Goal: Task Accomplishment & Management: Use online tool/utility

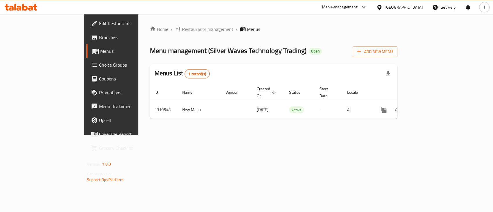
click at [262, 135] on div "Home / Restaurants management / Menus Menu management ( Silver Waves Technology…" at bounding box center [273, 74] width 271 height 121
click at [182, 28] on span "Restaurants management" at bounding box center [207, 29] width 51 height 7
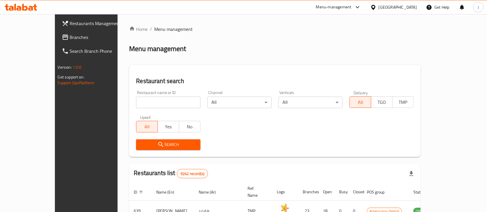
drag, startPoint x: 150, startPoint y: 103, endPoint x: 154, endPoint y: 102, distance: 3.9
click at [150, 103] on input "search" at bounding box center [168, 103] width 64 height 12
type input "silver"
click button "Search" at bounding box center [168, 145] width 64 height 11
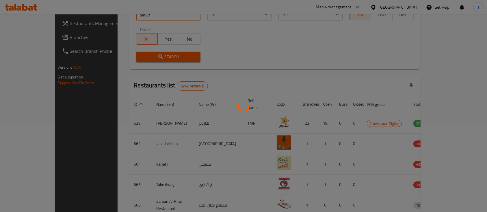
scroll to position [116, 0]
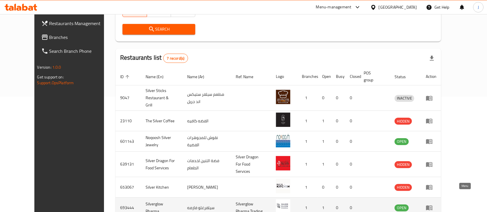
click at [432, 206] on icon "enhanced table" at bounding box center [429, 208] width 6 height 5
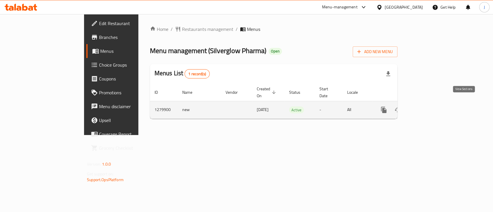
click at [428, 107] on icon "enhanced table" at bounding box center [425, 109] width 5 height 5
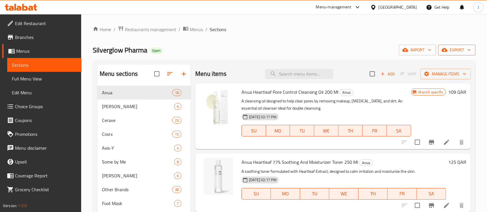
click at [451, 49] on span "export" at bounding box center [457, 50] width 28 height 7
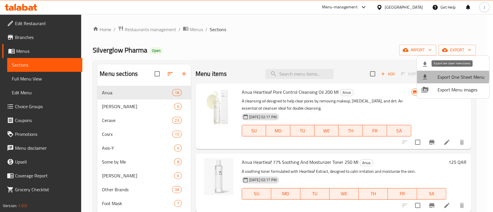
click at [450, 76] on span "Export One Sheet Menu" at bounding box center [461, 77] width 47 height 7
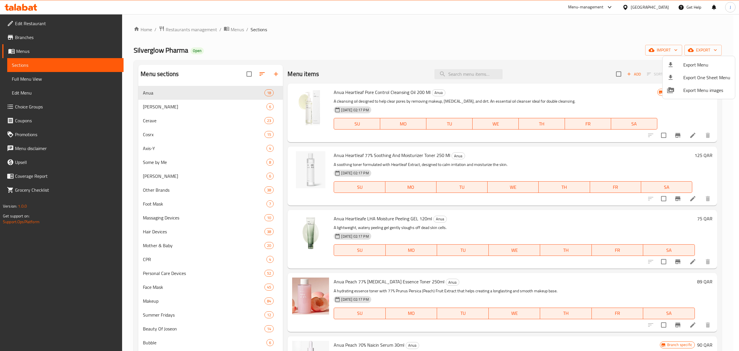
click at [196, 29] on div at bounding box center [369, 175] width 739 height 351
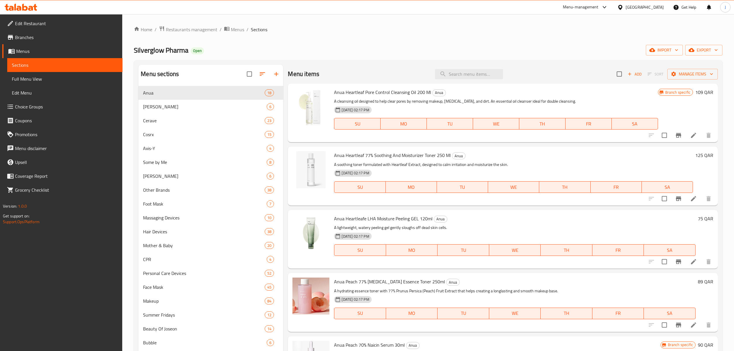
click at [493, 6] on div "Menu-management" at bounding box center [581, 7] width 36 height 7
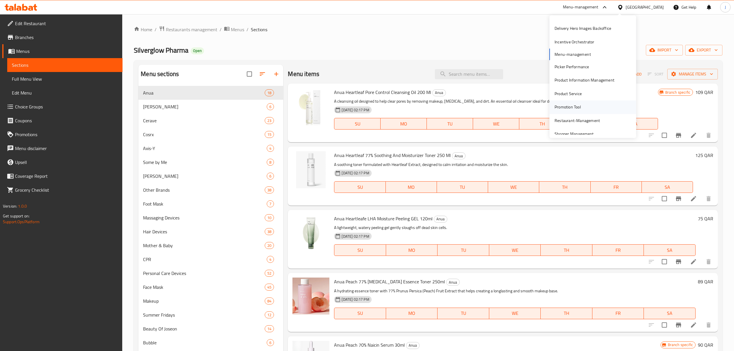
scroll to position [38, 0]
click at [493, 120] on div "Restaurant-Management" at bounding box center [576, 119] width 45 height 6
